Goal: Find specific page/section: Find specific page/section

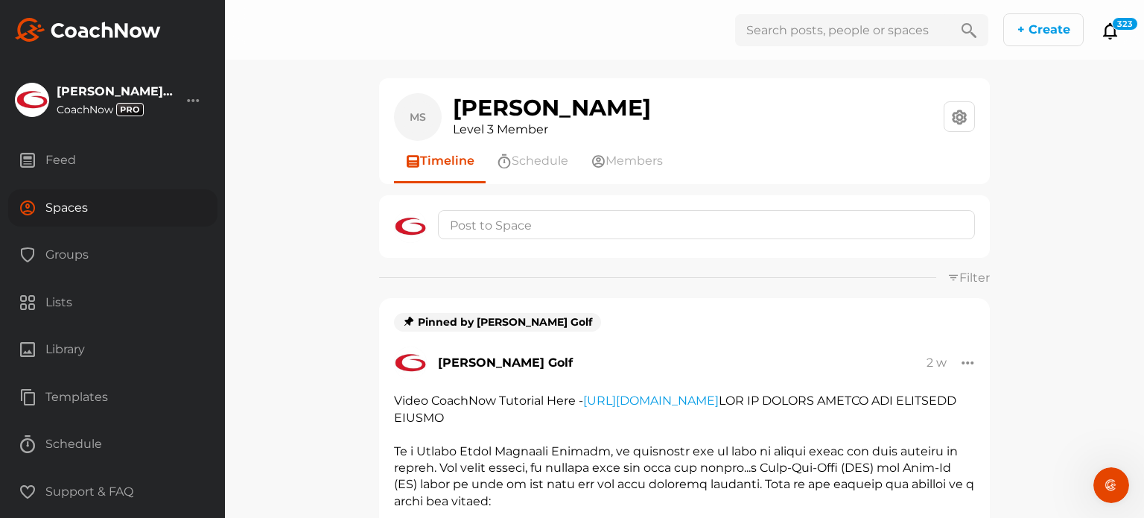
click at [78, 207] on div "Spaces" at bounding box center [112, 207] width 209 height 37
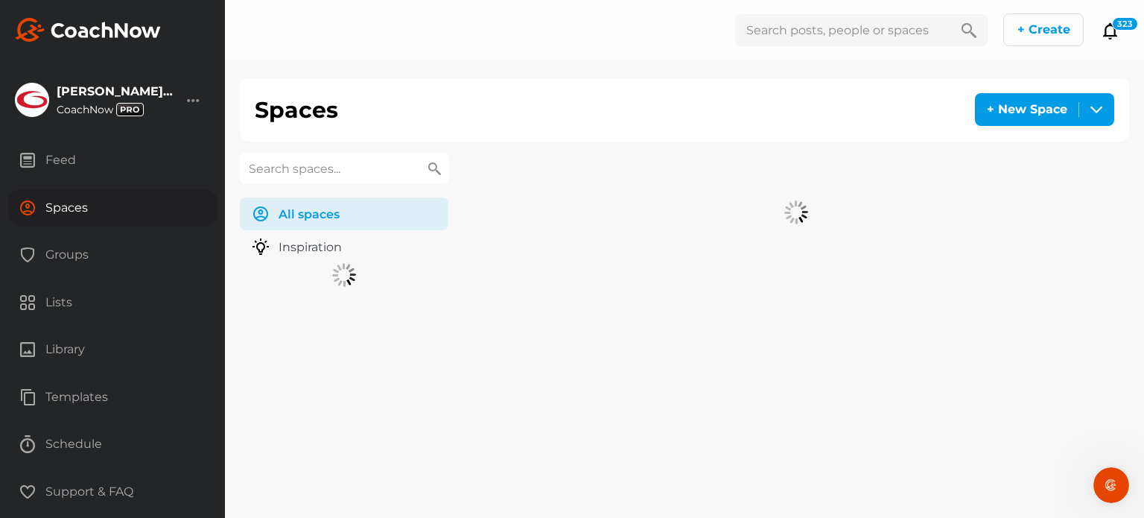
click at [312, 165] on input "text" at bounding box center [344, 168] width 209 height 31
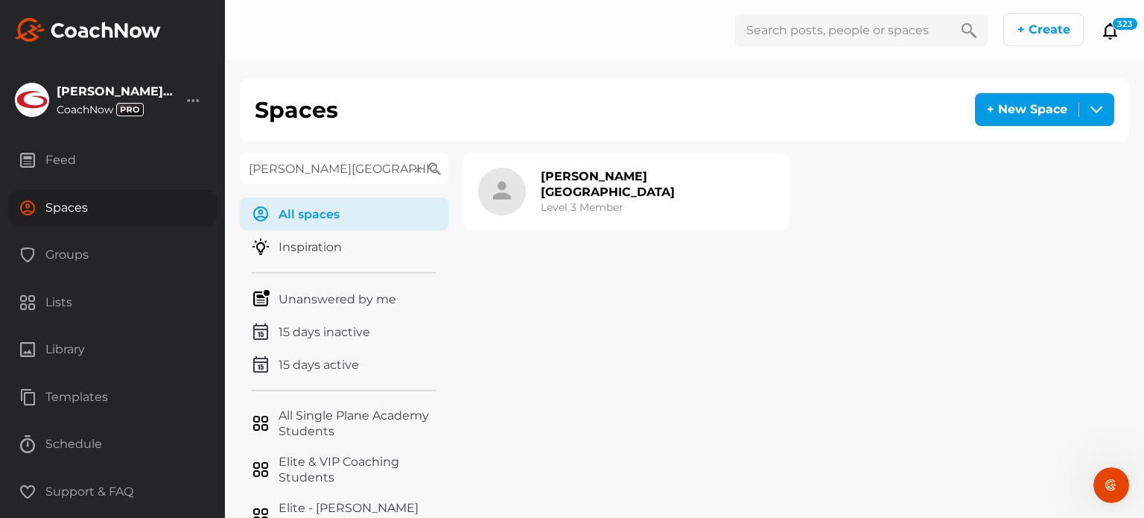
type input "[PERSON_NAME][GEOGRAPHIC_DATA]"
click at [579, 183] on h2 "[PERSON_NAME][GEOGRAPHIC_DATA]" at bounding box center [658, 183] width 234 height 31
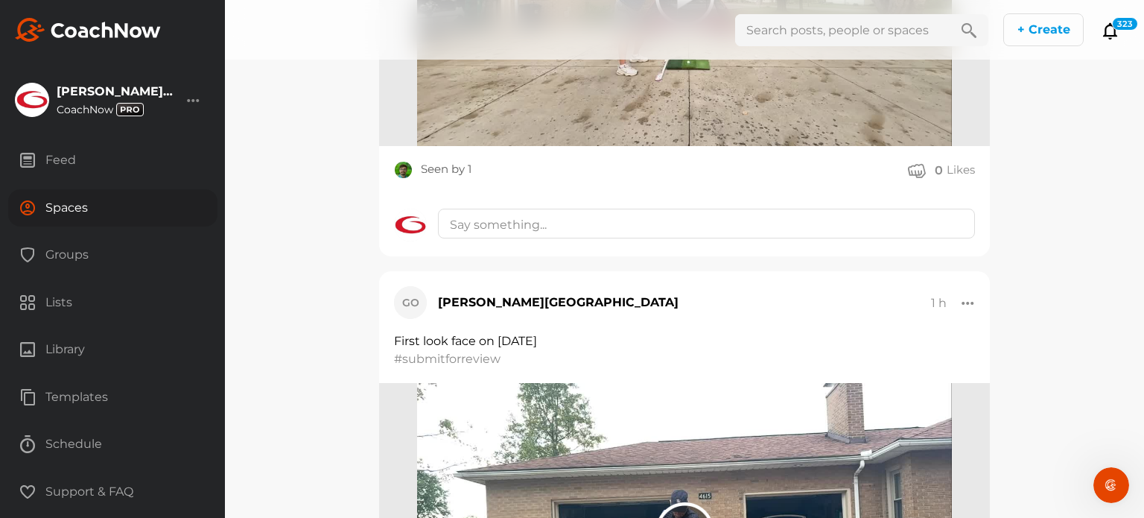
scroll to position [1192, 0]
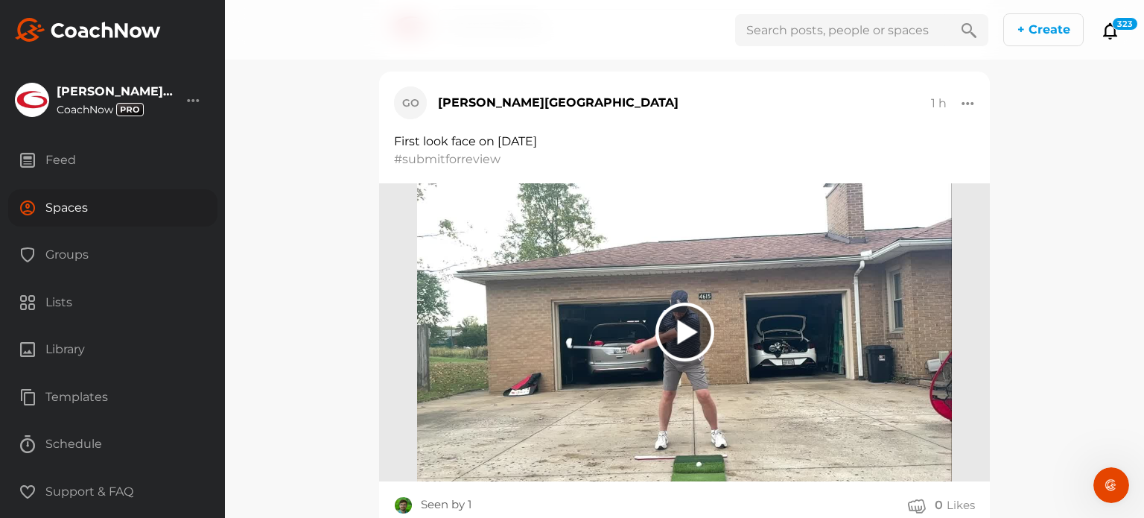
click at [682, 324] on div at bounding box center [685, 332] width 59 height 59
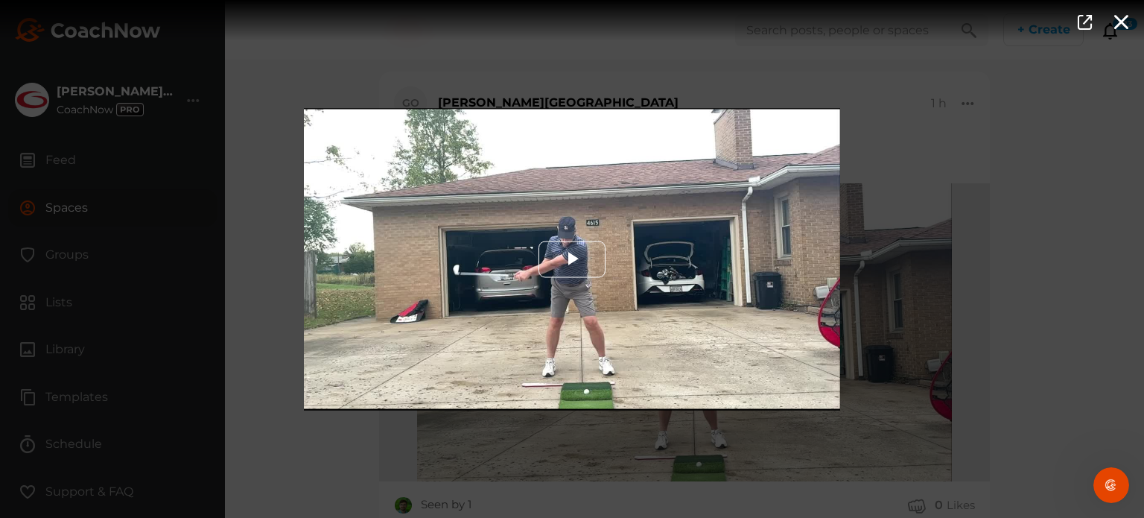
click at [572, 259] on span "Video Player" at bounding box center [572, 259] width 0 height 0
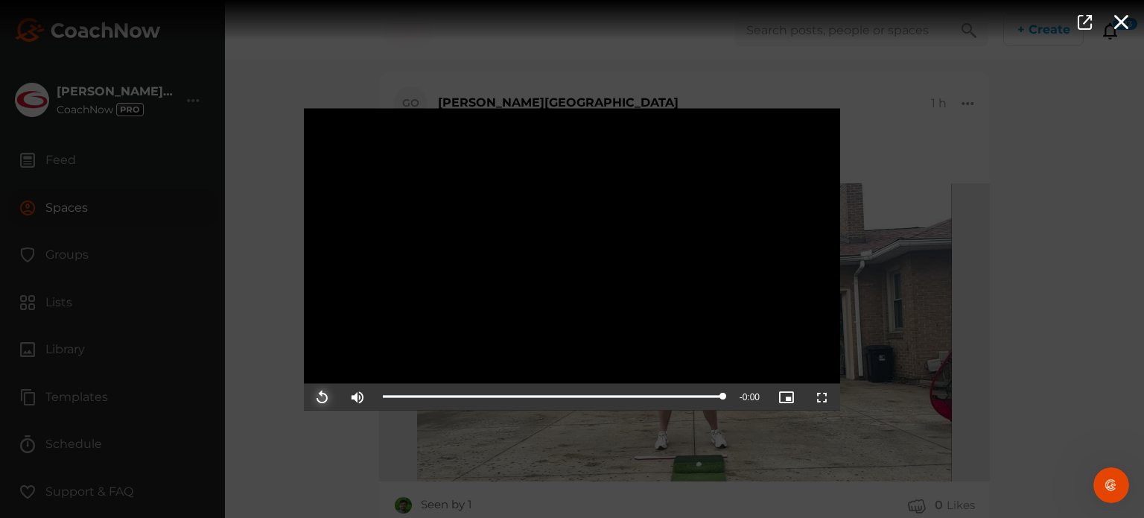
click at [322, 396] on span "Video Player" at bounding box center [322, 396] width 0 height 0
click at [1124, 18] on icon "button" at bounding box center [1121, 21] width 17 height 16
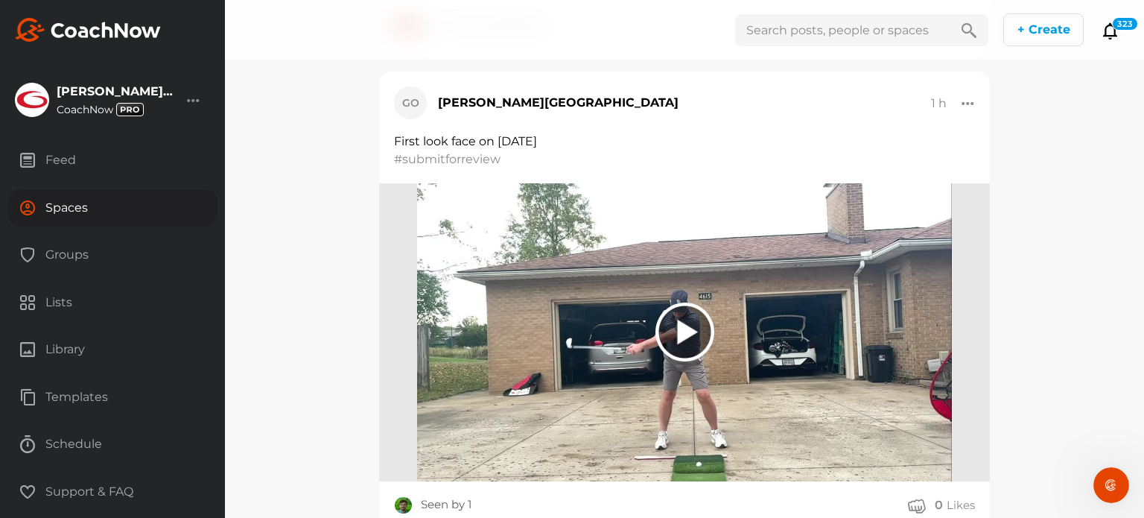
click at [55, 202] on div "Spaces" at bounding box center [112, 207] width 209 height 37
